Goal: Task Accomplishment & Management: Complete application form

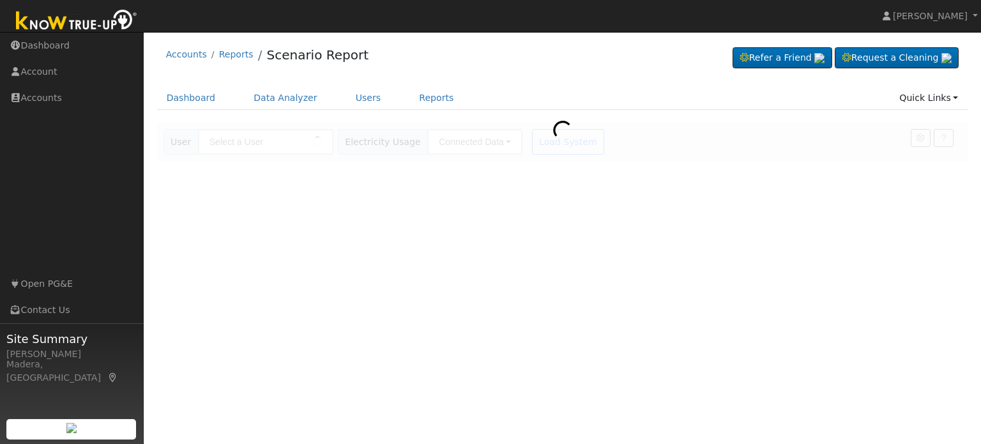
type input "Noel Mendez"
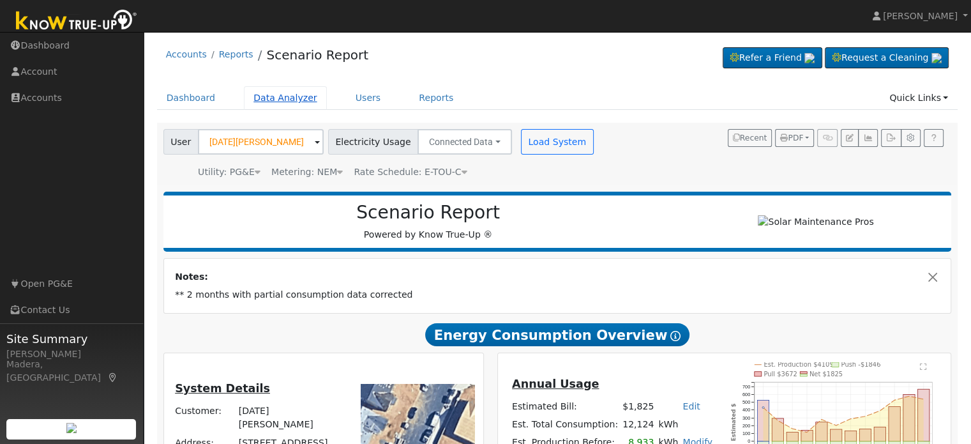
click at [287, 96] on link "Data Analyzer" at bounding box center [285, 98] width 83 height 24
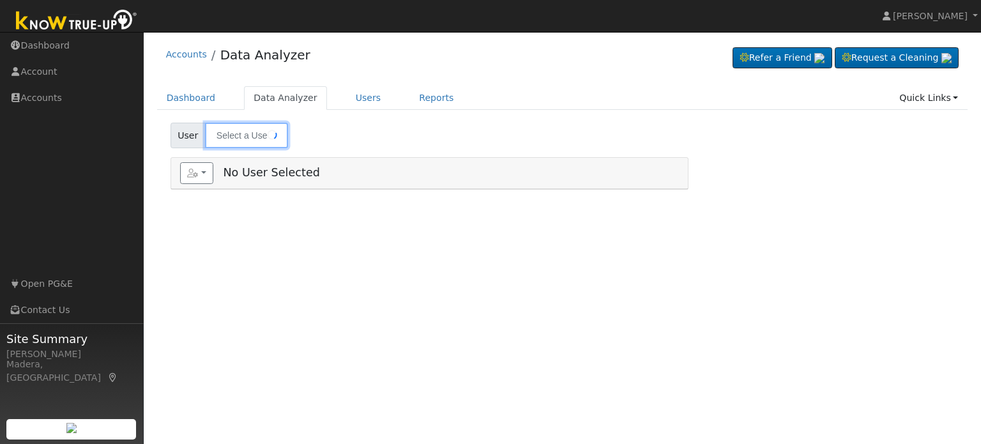
type input "[PERSON_NAME]"
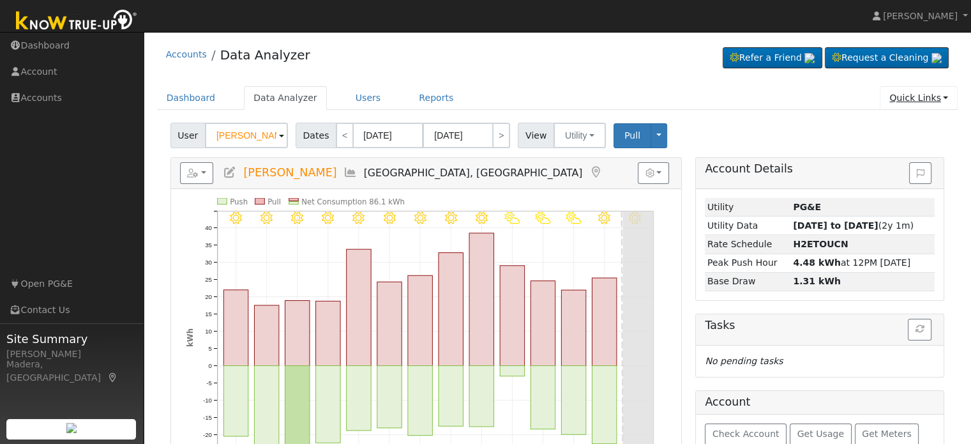
click at [934, 102] on link "Quick Links" at bounding box center [919, 98] width 78 height 24
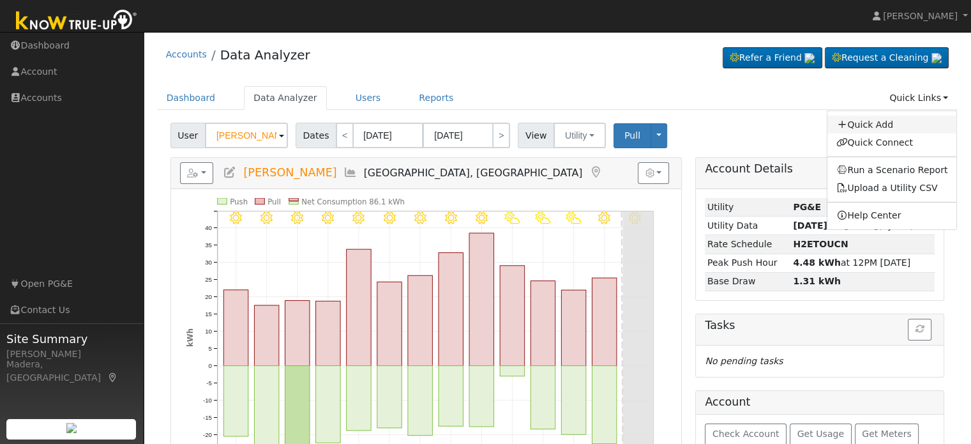
click at [897, 118] on link "Quick Add" at bounding box center [893, 125] width 130 height 18
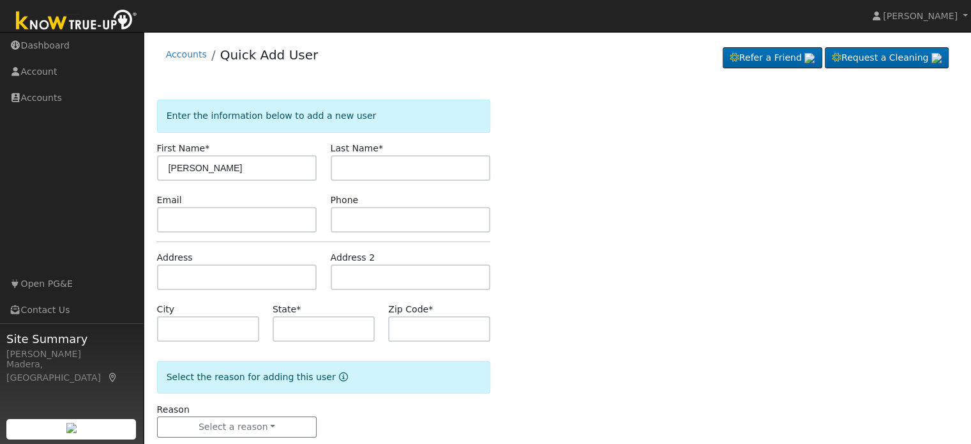
type input "Candelario"
click at [364, 167] on input "text" at bounding box center [411, 168] width 160 height 26
type input "Salas"
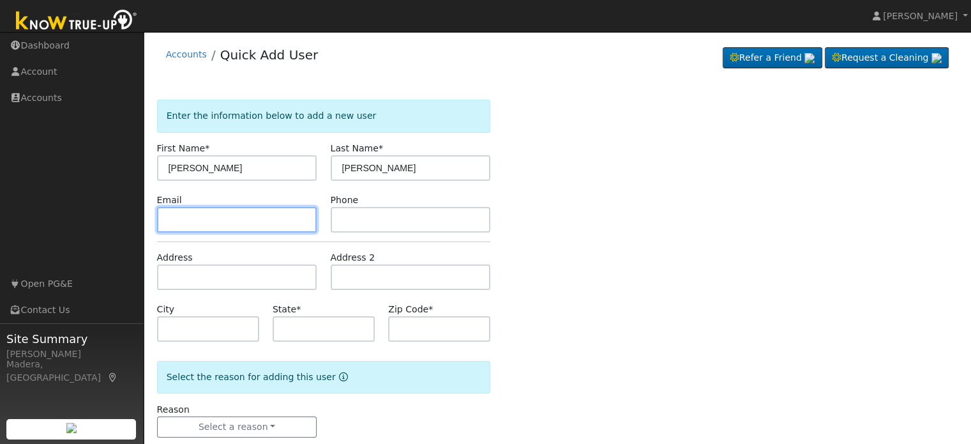
click at [262, 216] on input "text" at bounding box center [237, 220] width 160 height 26
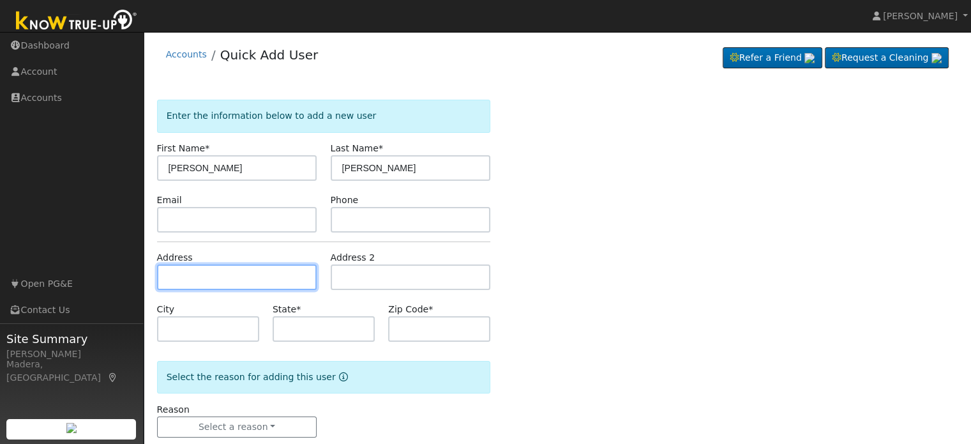
click at [236, 275] on input "text" at bounding box center [237, 277] width 160 height 26
type input "36799 Pauline Avenue"
type input "Madera"
type input "CA"
type input "93636"
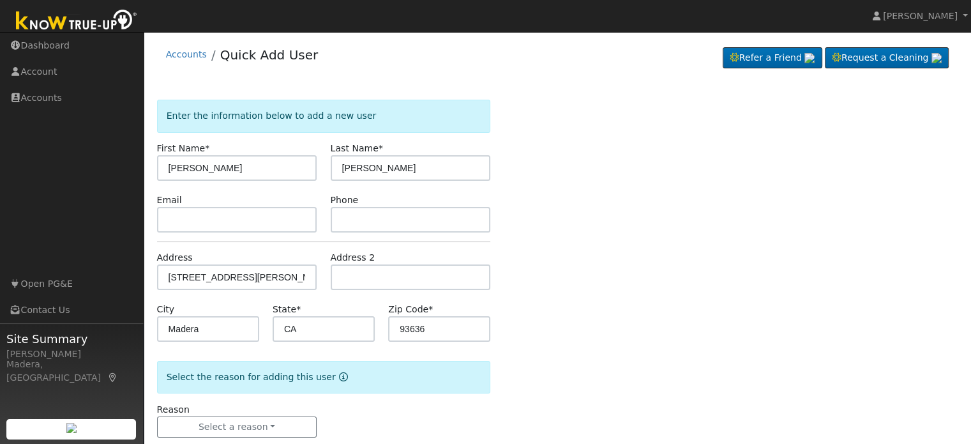
click at [521, 316] on div "Enter the information below to add a new user First Name * Candelario Last Name…" at bounding box center [558, 281] width 802 height 363
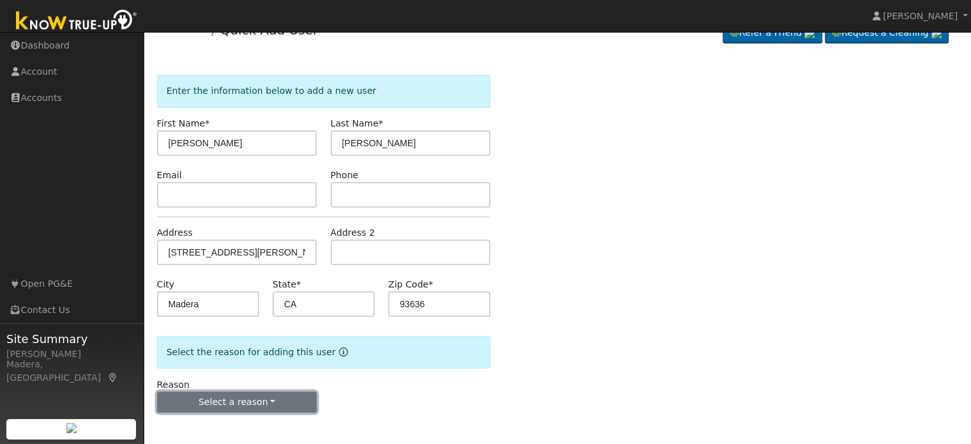
click at [268, 407] on button "Select a reason" at bounding box center [237, 402] width 160 height 22
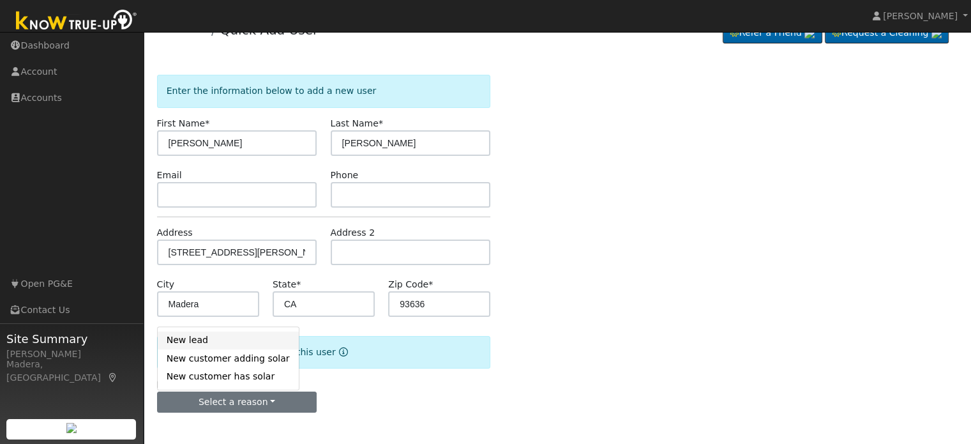
click at [208, 347] on link "New lead" at bounding box center [228, 340] width 141 height 18
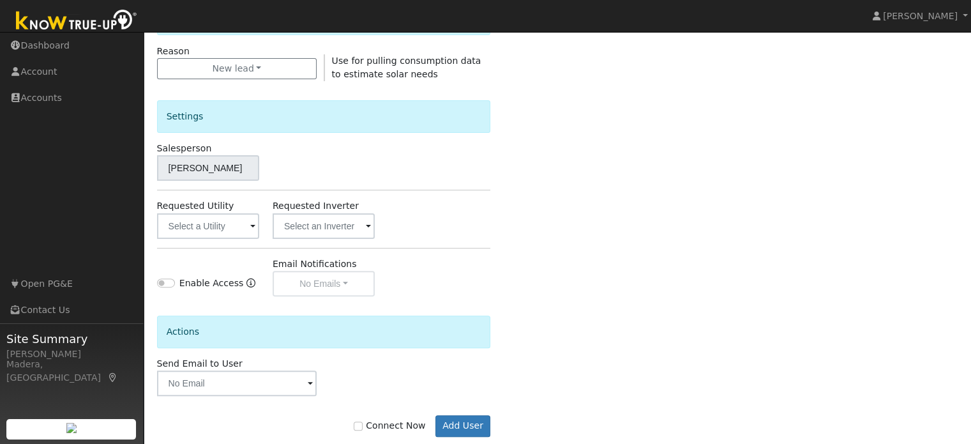
scroll to position [381, 0]
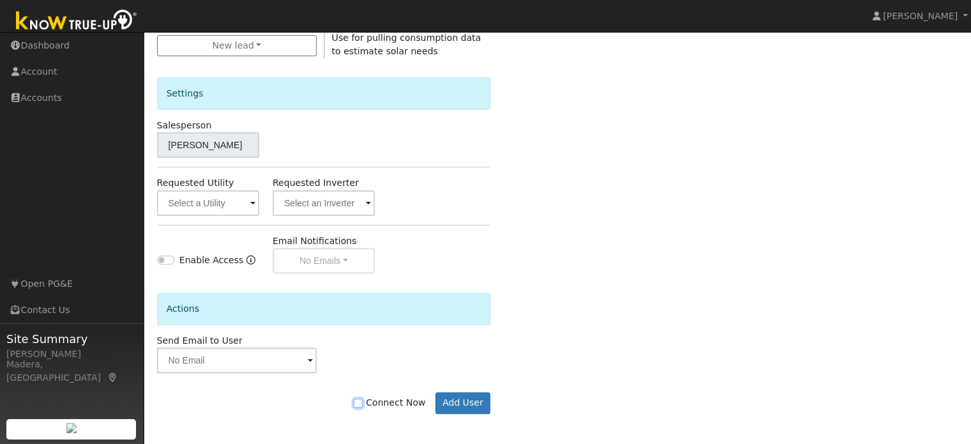
click at [363, 400] on input "Connect Now" at bounding box center [358, 403] width 9 height 9
checkbox input "true"
click at [482, 399] on button "Add User" at bounding box center [464, 403] width 56 height 22
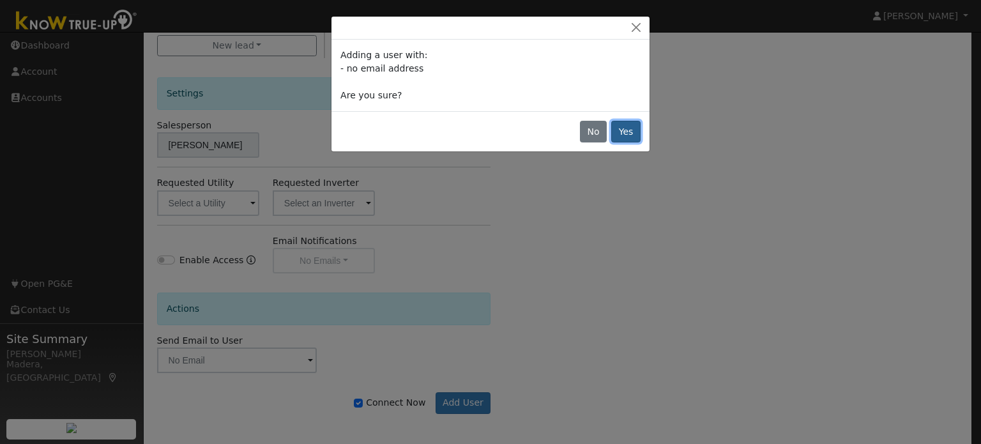
click at [620, 135] on button "Yes" at bounding box center [625, 132] width 29 height 22
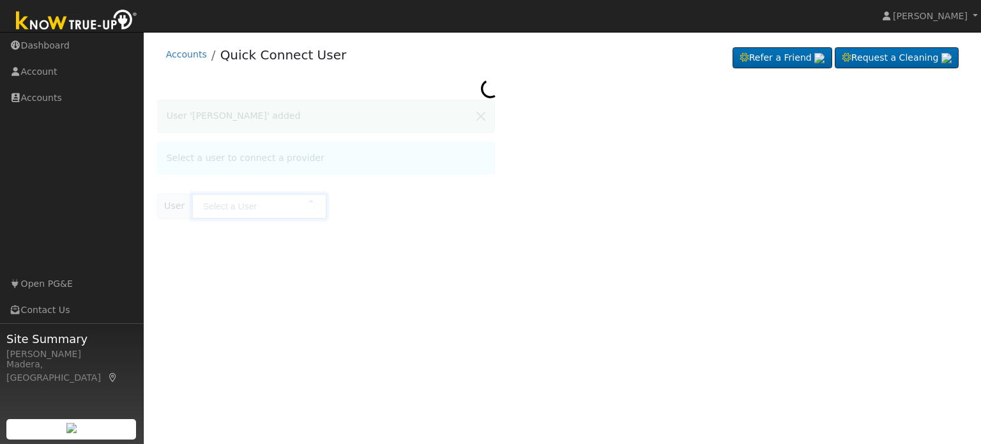
type input "Candelario Salas"
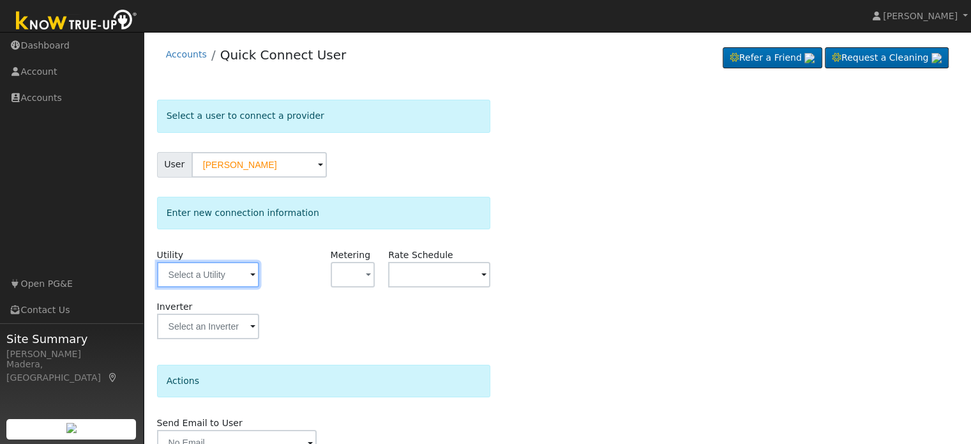
click at [201, 275] on input "text" at bounding box center [208, 275] width 102 height 26
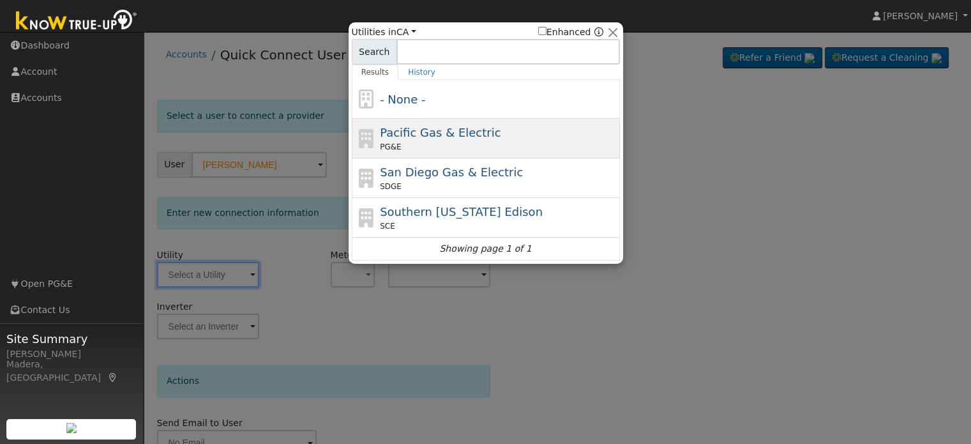
click at [430, 141] on div "PG&E" at bounding box center [498, 146] width 237 height 11
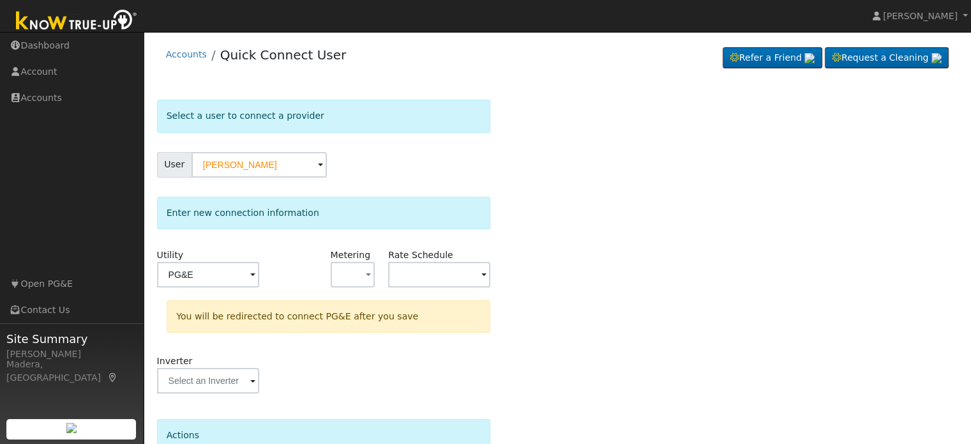
type input "PG&E"
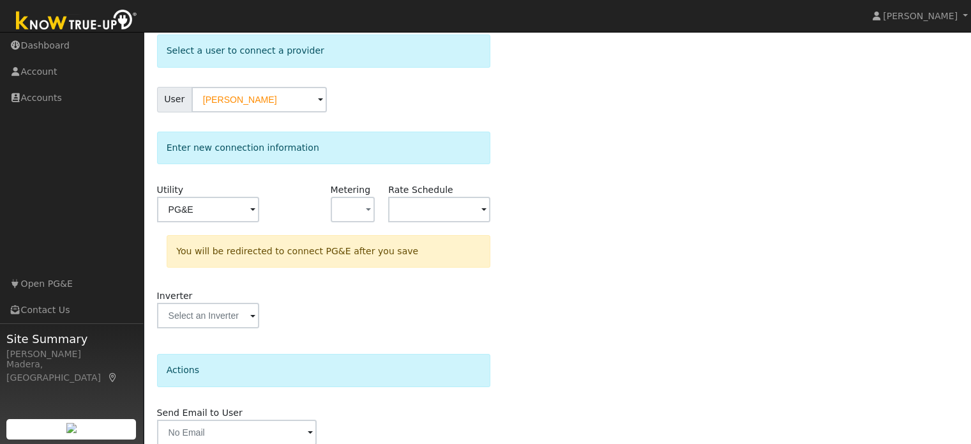
scroll to position [118, 0]
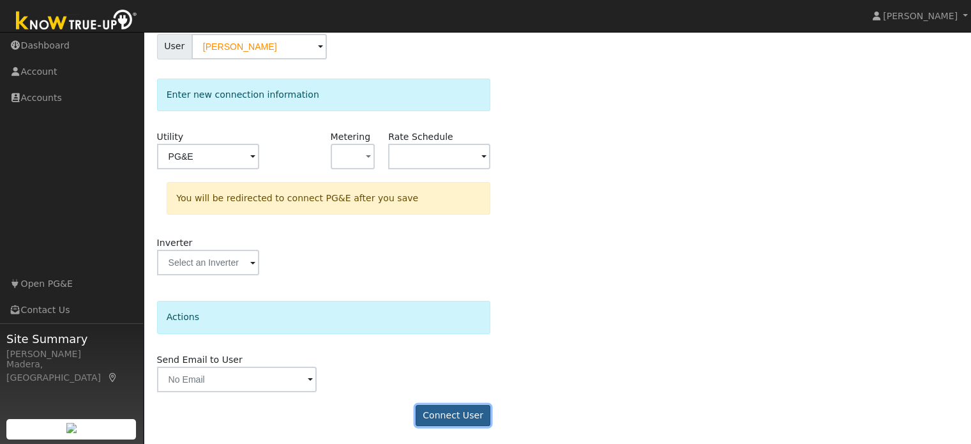
click at [456, 413] on button "Connect User" at bounding box center [453, 416] width 75 height 22
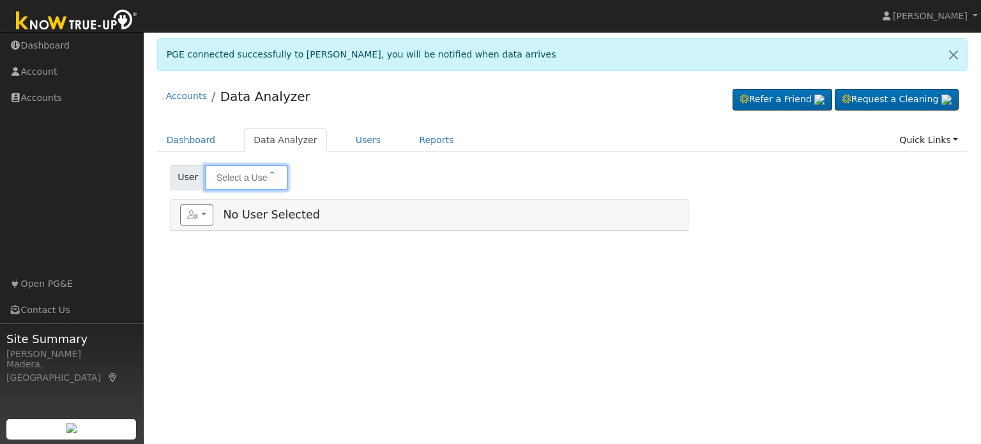
type input "[PERSON_NAME]"
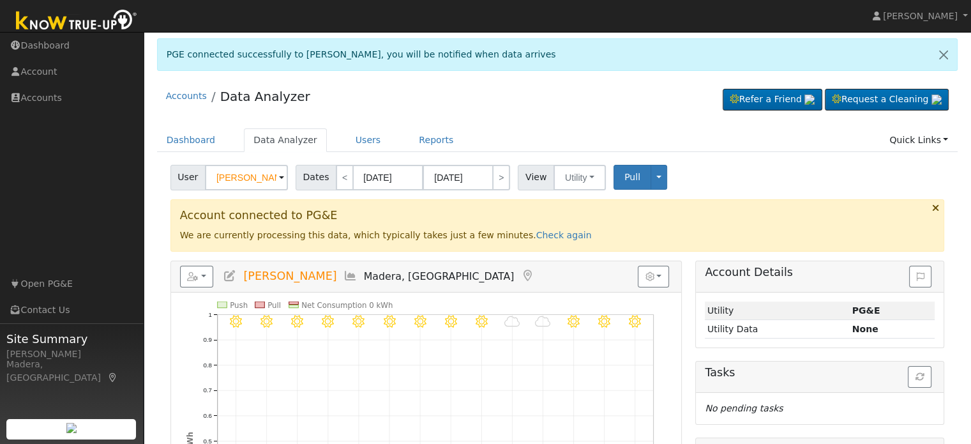
click at [526, 114] on div "Accounts Data Analyzer Refer a Friend Request a Cleaning" at bounding box center [558, 99] width 802 height 39
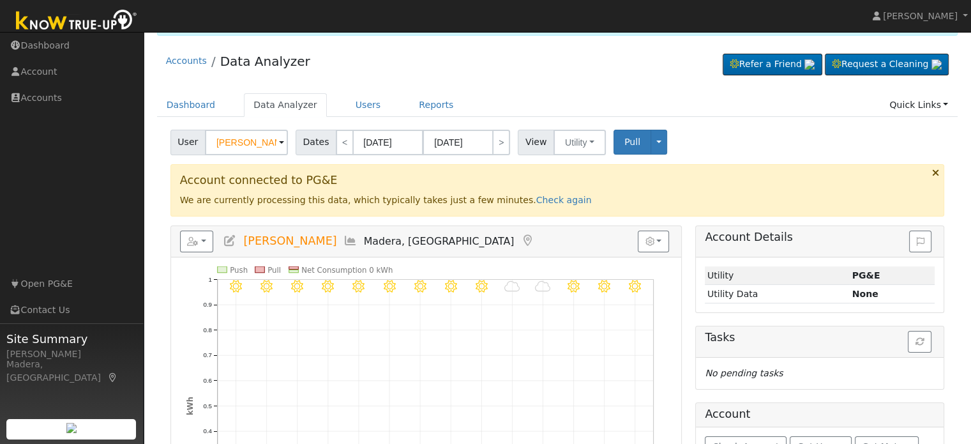
scroll to position [33, 0]
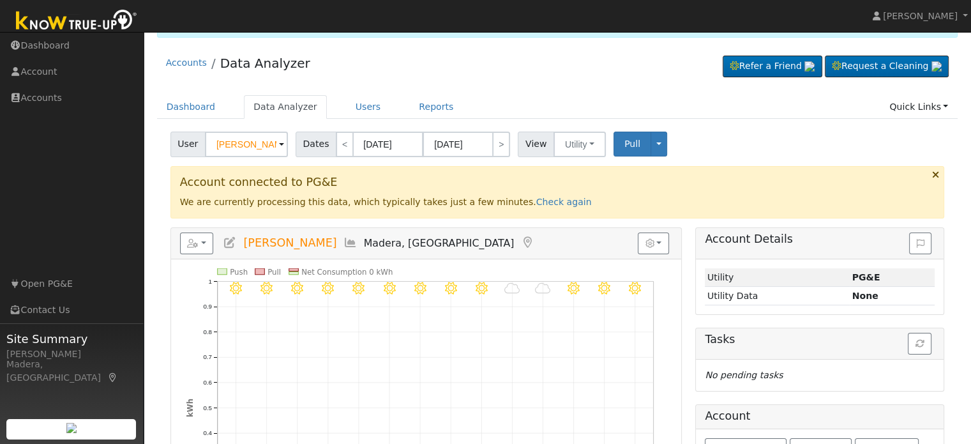
click at [457, 89] on div "Accounts Data Analyzer Refer a Friend Request a Cleaning" at bounding box center [557, 313] width 815 height 533
click at [536, 197] on link "Check again" at bounding box center [564, 202] width 56 height 10
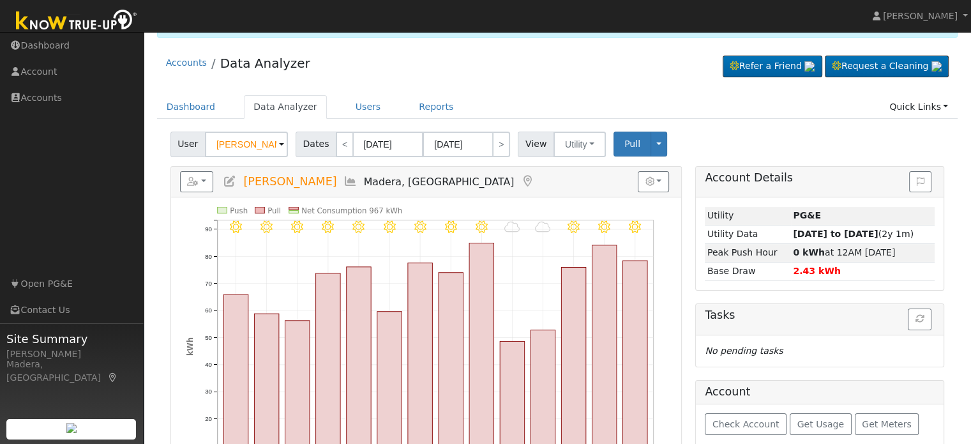
scroll to position [111, 0]
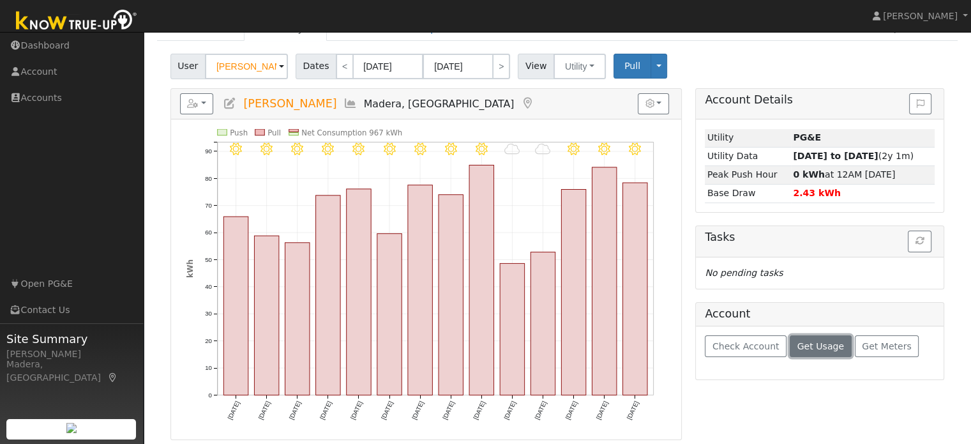
click at [822, 342] on span "Get Usage" at bounding box center [821, 346] width 47 height 10
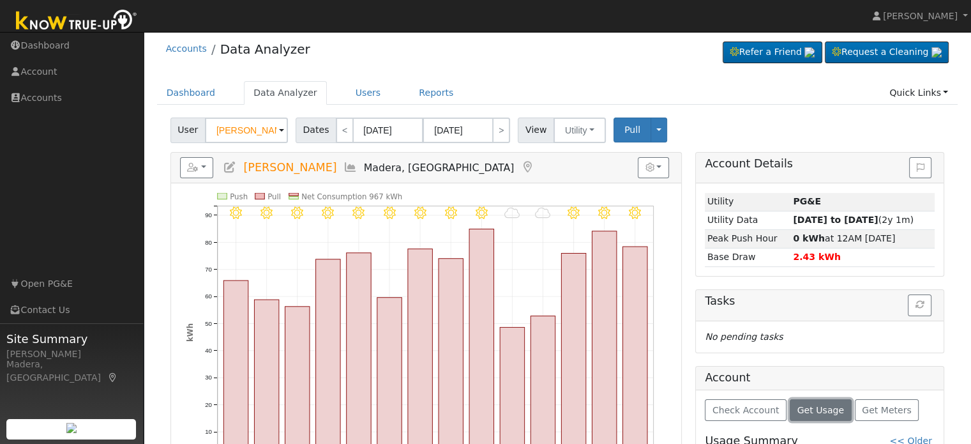
scroll to position [0, 0]
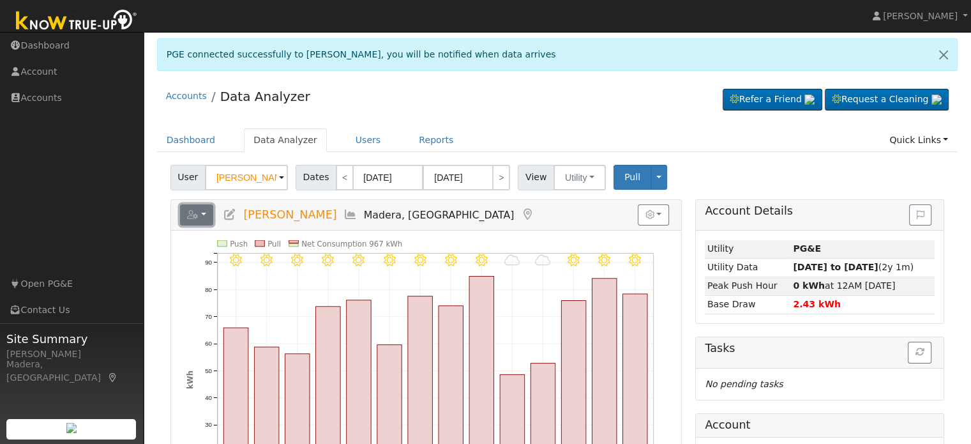
click at [194, 215] on icon "button" at bounding box center [192, 214] width 11 height 9
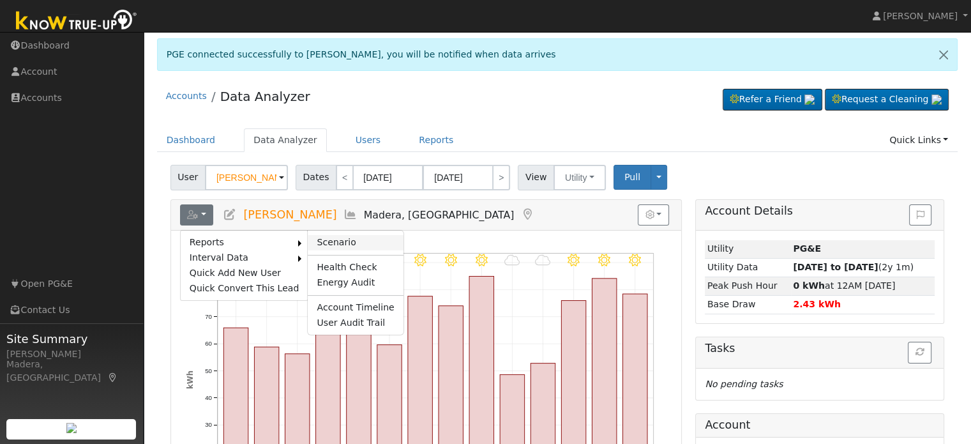
click at [314, 235] on link "Scenario" at bounding box center [355, 242] width 95 height 15
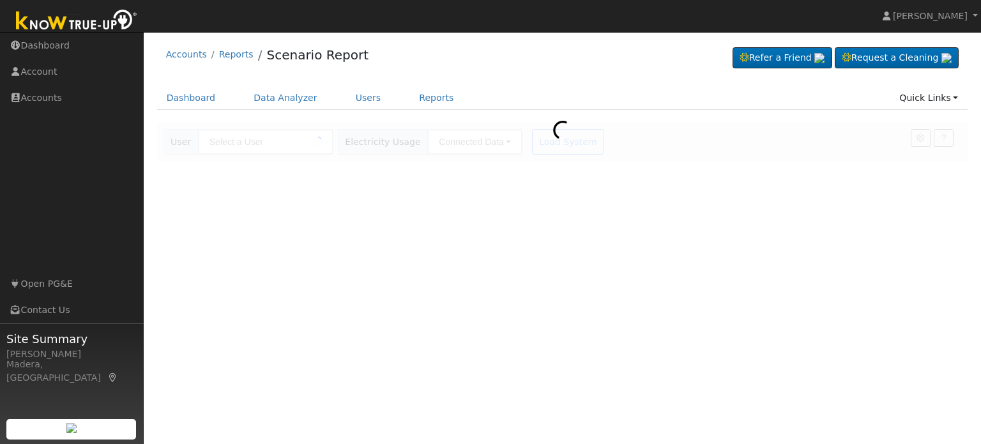
type input "[PERSON_NAME]"
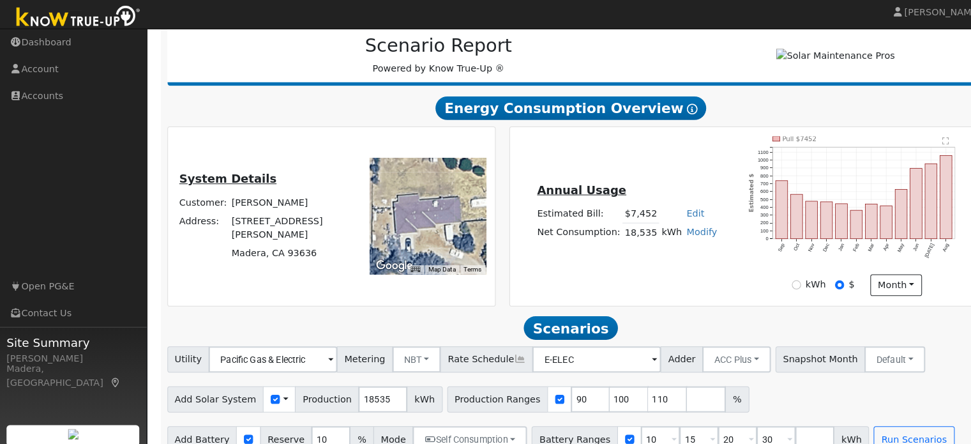
scroll to position [183, 0]
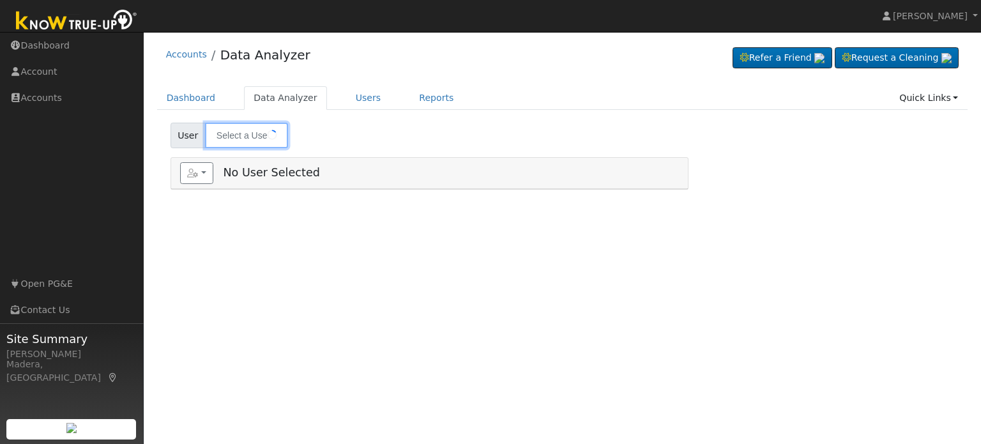
type input "[PERSON_NAME]"
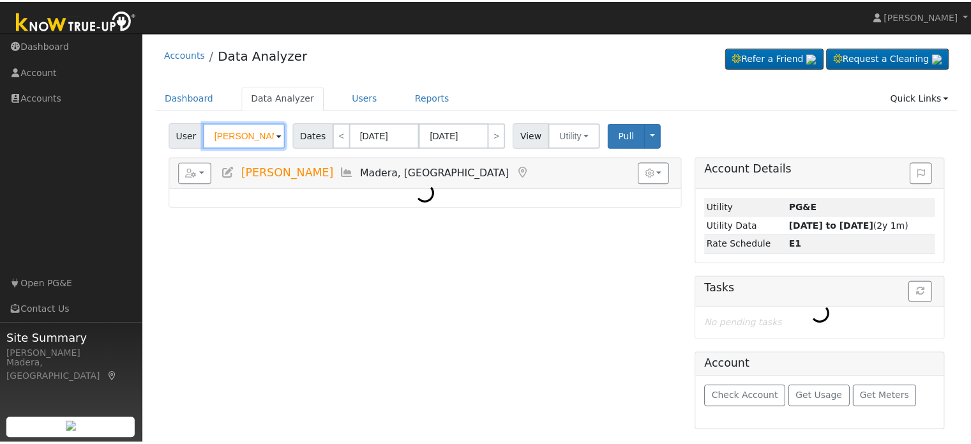
scroll to position [70, 0]
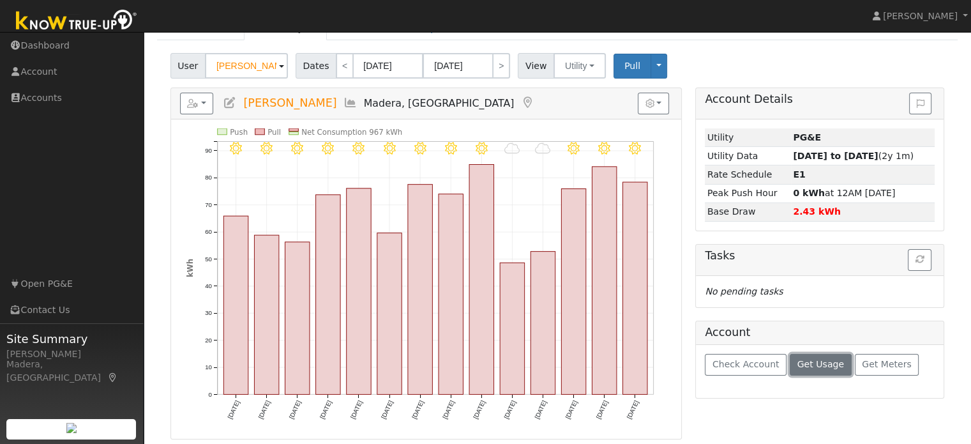
click at [809, 366] on span "Get Usage" at bounding box center [821, 364] width 47 height 10
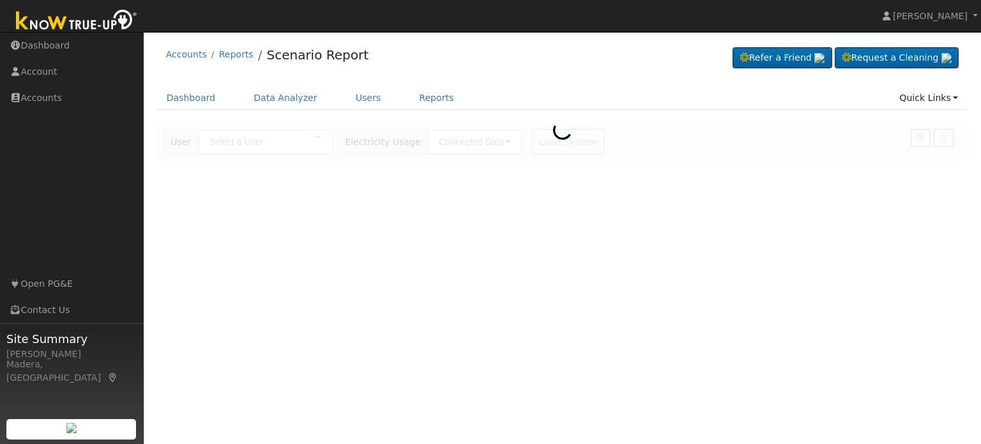
type input "[PERSON_NAME]"
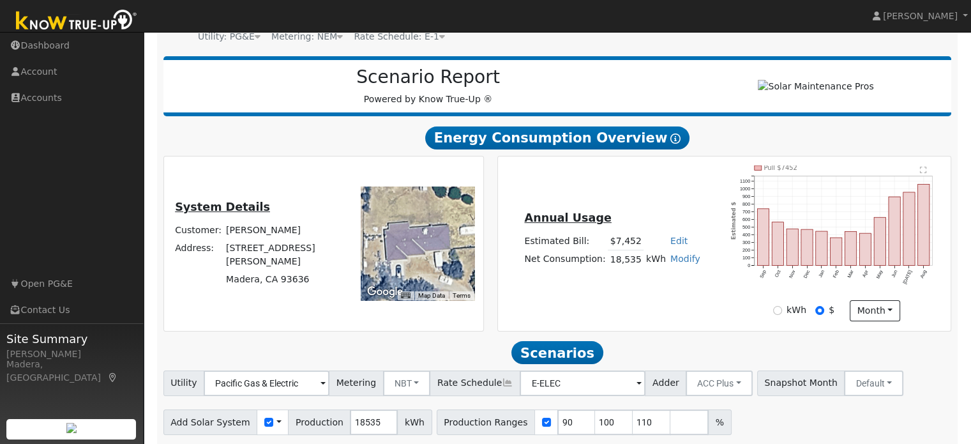
scroll to position [183, 0]
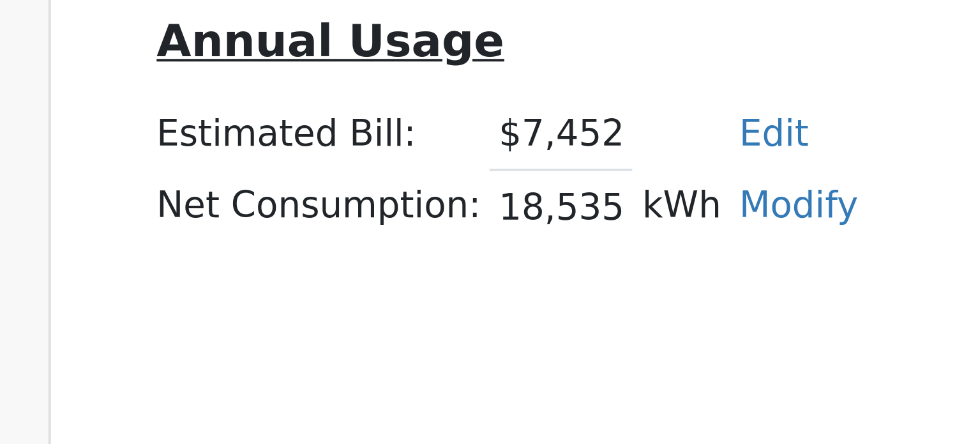
scroll to position [39, 0]
